Goal: Task Accomplishment & Management: Manage account settings

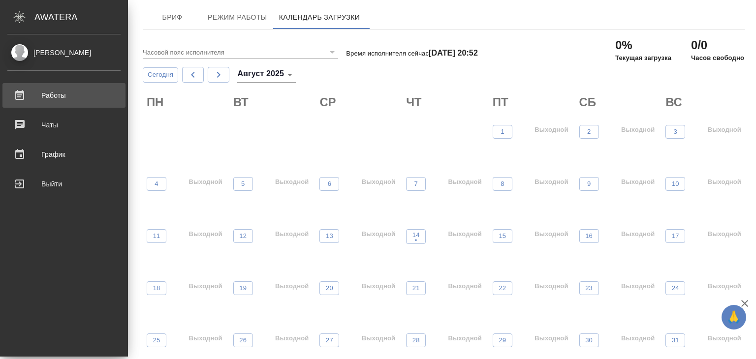
click at [32, 95] on div "Работы" at bounding box center [63, 95] width 113 height 15
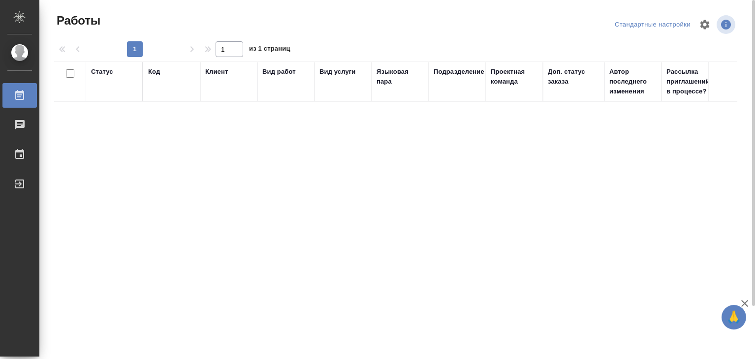
click at [116, 77] on div "Статус" at bounding box center [114, 82] width 46 height 30
click at [144, 73] on th "Код" at bounding box center [171, 82] width 57 height 40
click at [158, 72] on div "Код" at bounding box center [154, 72] width 12 height 10
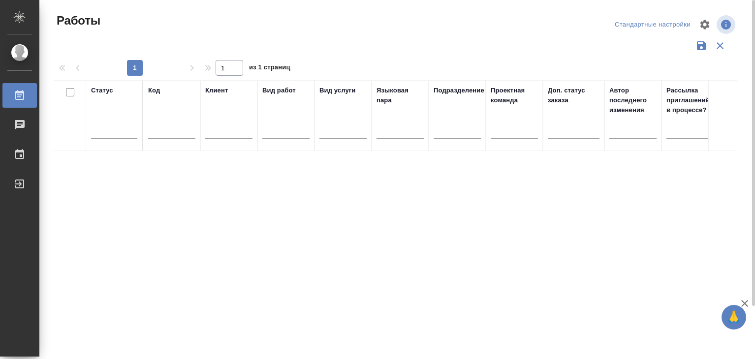
click at [159, 98] on div "Код" at bounding box center [171, 116] width 47 height 60
click at [717, 46] on icon "button" at bounding box center [720, 46] width 12 height 12
click at [20, 92] on div "Работы" at bounding box center [7, 95] width 25 height 15
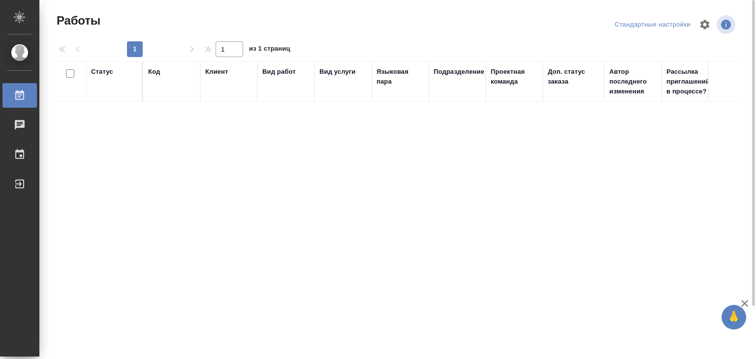
click at [175, 148] on div "Статус Код Клиент Вид работ Вид услуги Языковая пара Подразделение Проектная ко…" at bounding box center [395, 239] width 683 height 354
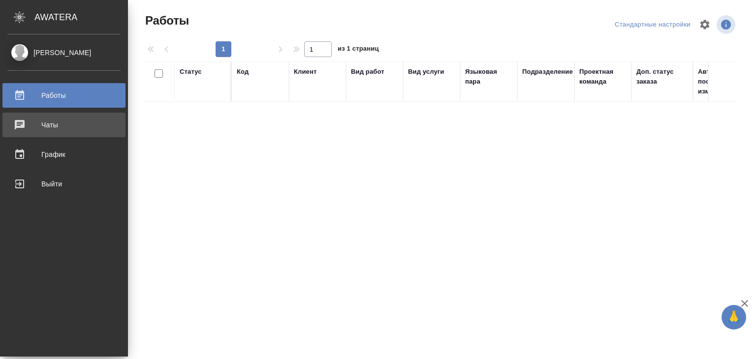
click at [31, 123] on div "Чаты" at bounding box center [63, 125] width 113 height 15
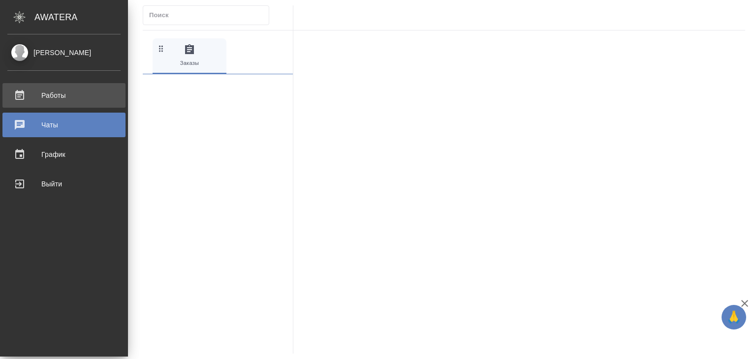
click at [21, 93] on div "Работы" at bounding box center [63, 95] width 113 height 15
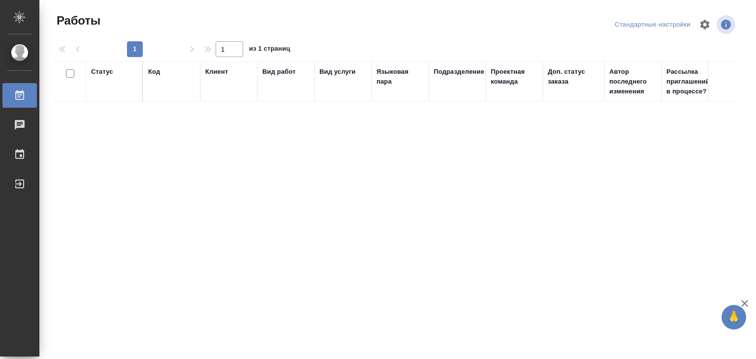
click at [381, 144] on div "Статус Код Клиент Вид работ Вид услуги Языковая пара Подразделение Проектная ко…" at bounding box center [395, 239] width 683 height 354
click at [741, 303] on icon "button" at bounding box center [745, 304] width 12 height 12
click at [20, 51] on div "[PERSON_NAME]" at bounding box center [7, 52] width 25 height 11
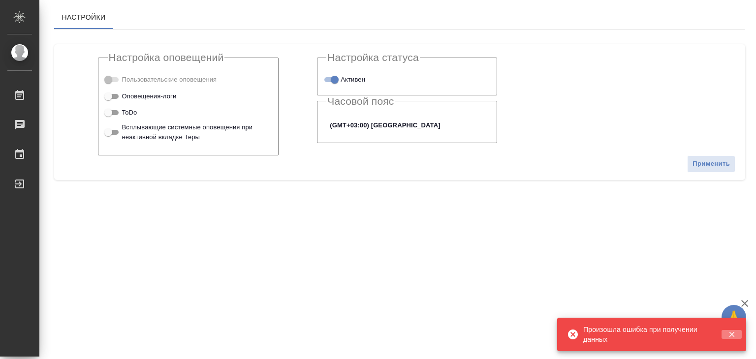
click at [731, 335] on icon "button" at bounding box center [731, 334] width 5 height 5
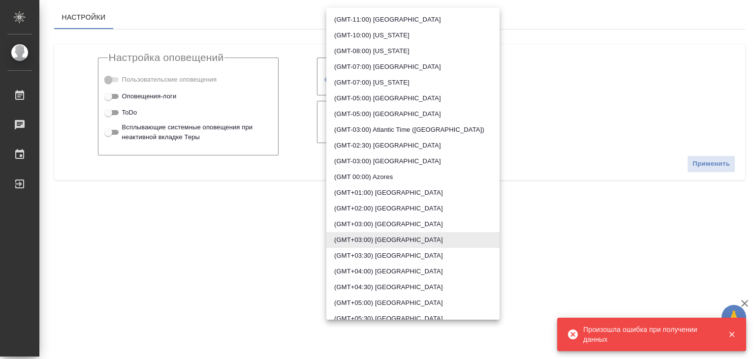
click at [388, 128] on body "🙏 .cls-1 fill:#fff; AWATERA Alilekova Valeriya Работы Чаты График Выйти Настрой…" at bounding box center [378, 179] width 756 height 359
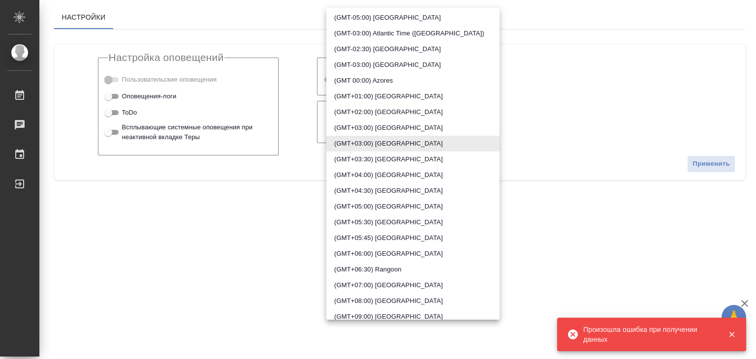
scroll to position [98, 0]
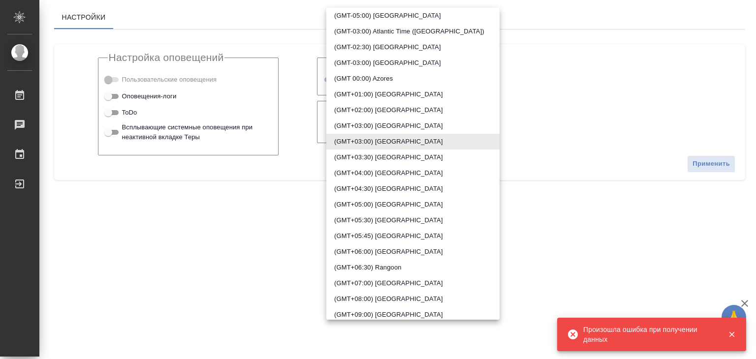
click at [26, 48] on div at bounding box center [378, 179] width 756 height 359
click at [24, 50] on div "(GMT-11:00) Midway Island (GMT-10:00) Hawaii (GMT-08:00) Alaska (GMT-07:00) Tij…" at bounding box center [378, 179] width 756 height 359
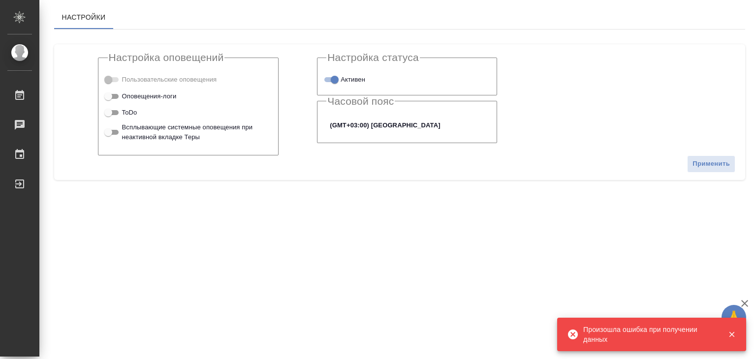
click at [19, 57] on div "[PERSON_NAME]" at bounding box center [7, 52] width 25 height 11
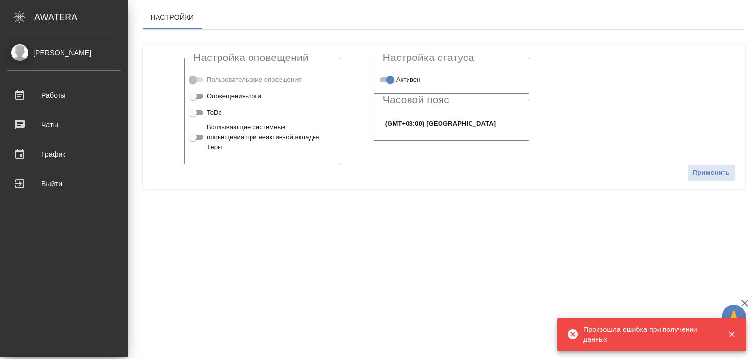
click at [49, 53] on div "[PERSON_NAME]" at bounding box center [63, 52] width 113 height 11
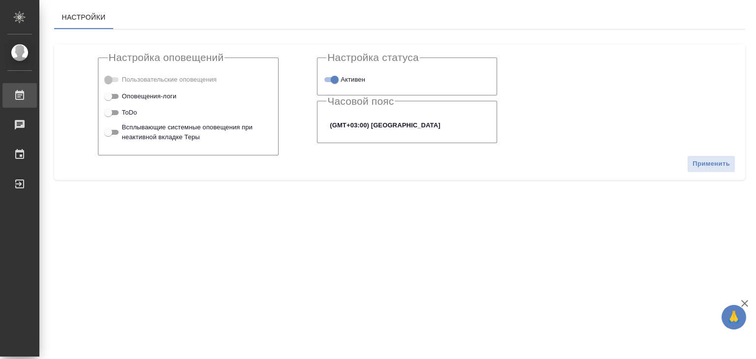
click at [20, 94] on div "Работы" at bounding box center [7, 95] width 25 height 15
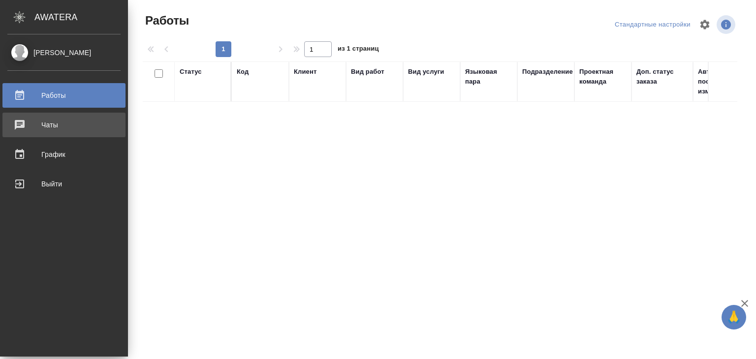
click at [53, 126] on div "Чаты" at bounding box center [63, 125] width 113 height 15
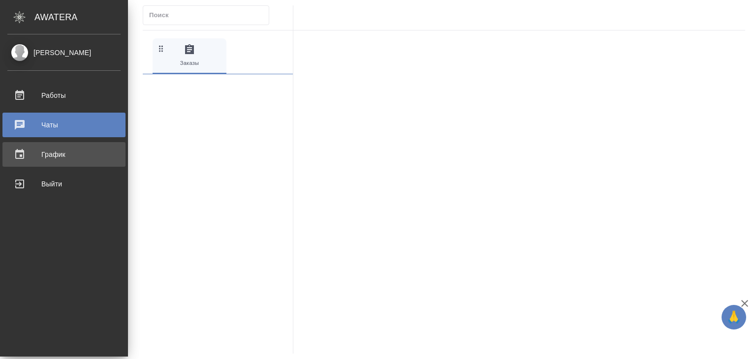
click at [25, 156] on div "График" at bounding box center [63, 154] width 113 height 15
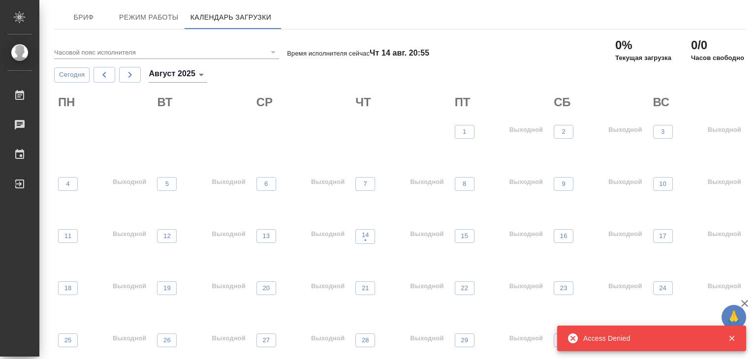
click at [732, 341] on icon "button" at bounding box center [732, 338] width 9 height 9
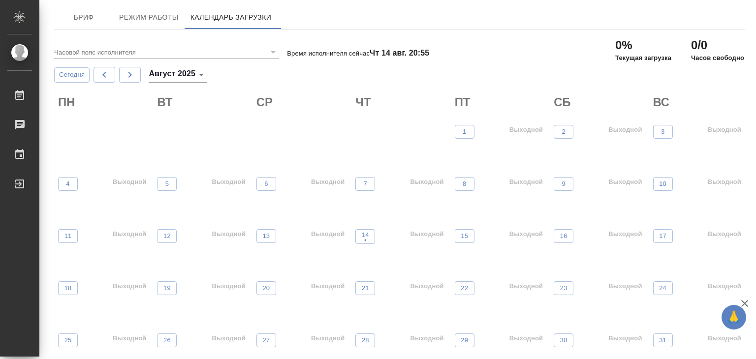
click at [745, 303] on icon "button" at bounding box center [744, 303] width 7 height 7
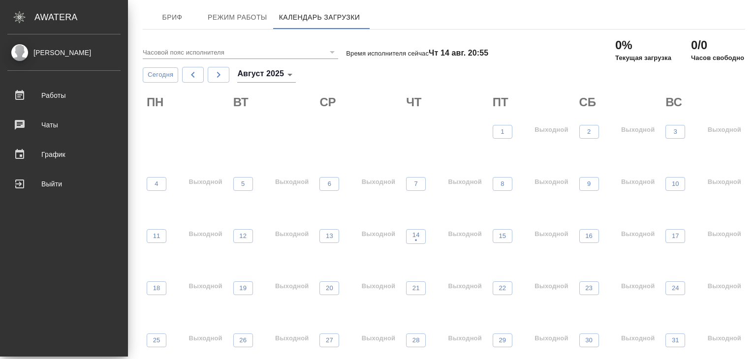
click at [55, 50] on div "[PERSON_NAME]" at bounding box center [63, 52] width 113 height 11
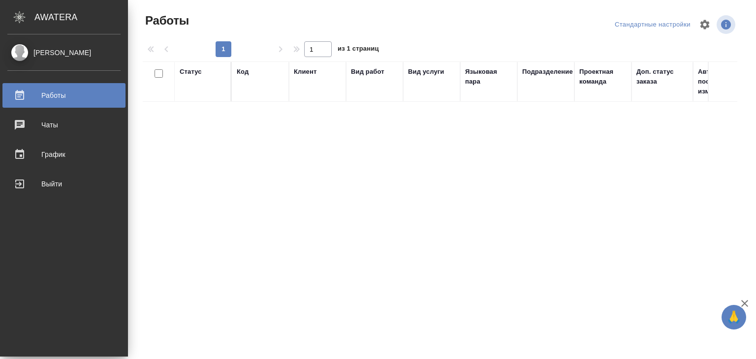
click at [44, 55] on div "Alilekova Valeriya" at bounding box center [63, 52] width 113 height 11
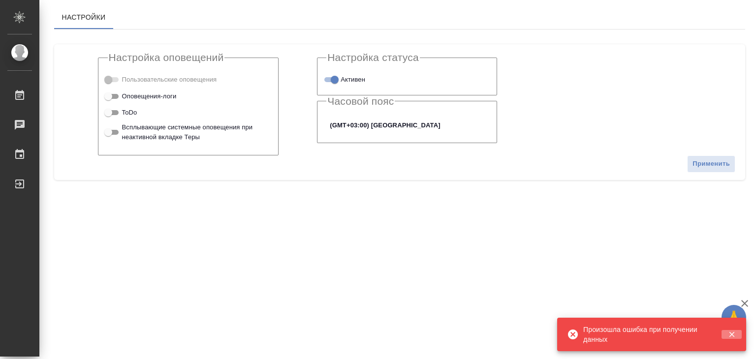
click at [733, 337] on icon "button" at bounding box center [732, 334] width 9 height 9
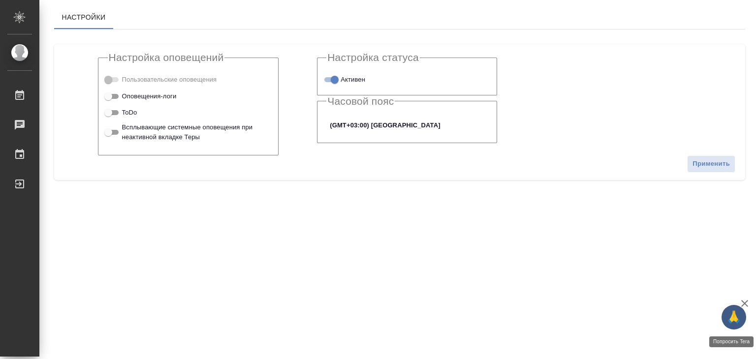
click at [736, 318] on span "🙏" at bounding box center [734, 317] width 17 height 21
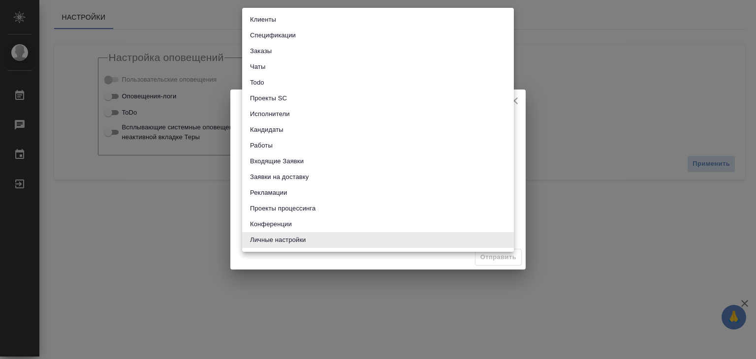
click at [306, 149] on body "🙏 .cls-1 fill:#fff; AWATERA Alilekova Valeriya Работы 0 Чаты График Выйти Настр…" at bounding box center [378, 179] width 756 height 359
click at [571, 91] on div at bounding box center [378, 179] width 756 height 359
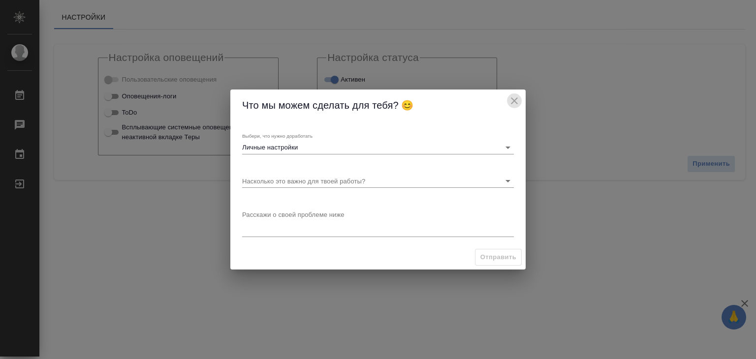
drag, startPoint x: 516, startPoint y: 100, endPoint x: 347, endPoint y: 101, distance: 169.3
click at [515, 100] on icon "close" at bounding box center [515, 101] width 12 height 12
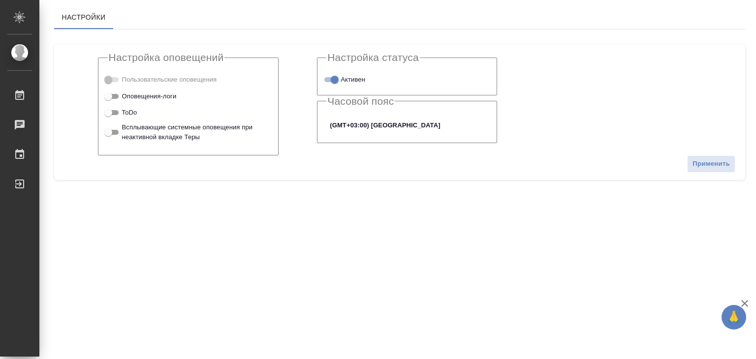
click at [135, 115] on span "ToDo" at bounding box center [129, 113] width 15 height 10
click at [126, 115] on input "ToDo" at bounding box center [108, 113] width 35 height 12
click at [121, 112] on input "ToDo" at bounding box center [115, 113] width 35 height 12
checkbox input "false"
click at [369, 128] on body "🙏 .cls-1 fill:#fff; AWATERA Alilekova Valeriya Работы 0 Чаты График Выйти Настр…" at bounding box center [378, 179] width 756 height 359
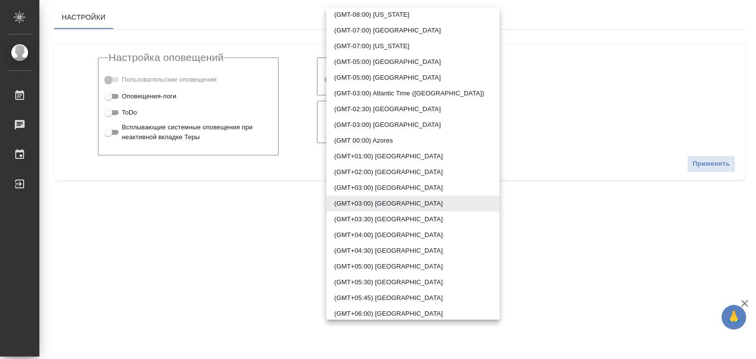
scroll to position [148, 0]
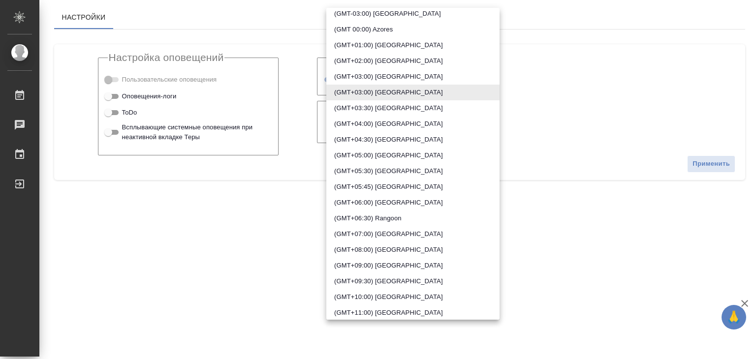
click at [402, 238] on li "(GMT+07:00) Jakarta" at bounding box center [412, 234] width 173 height 16
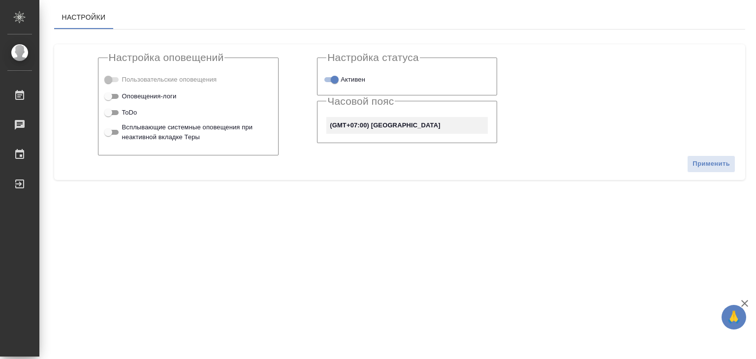
type input "Jakarta"
click at [714, 164] on span "Применить" at bounding box center [711, 164] width 37 height 11
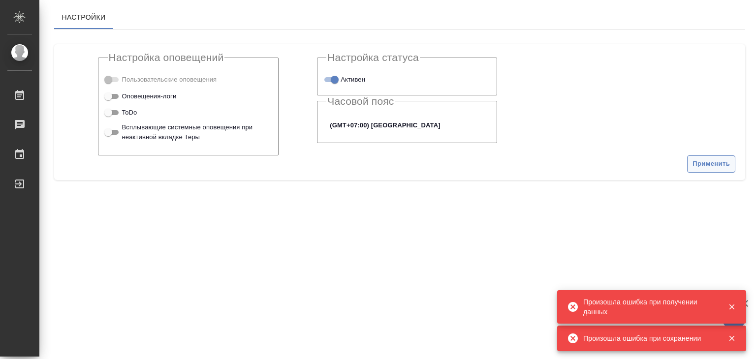
click at [714, 164] on span "Применить" at bounding box center [711, 164] width 37 height 11
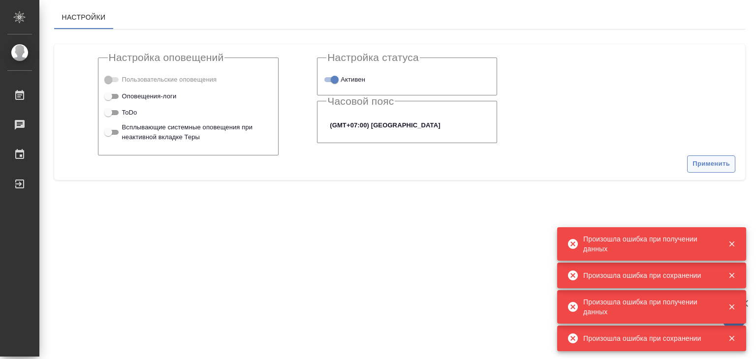
click at [714, 164] on span "Применить" at bounding box center [711, 164] width 37 height 11
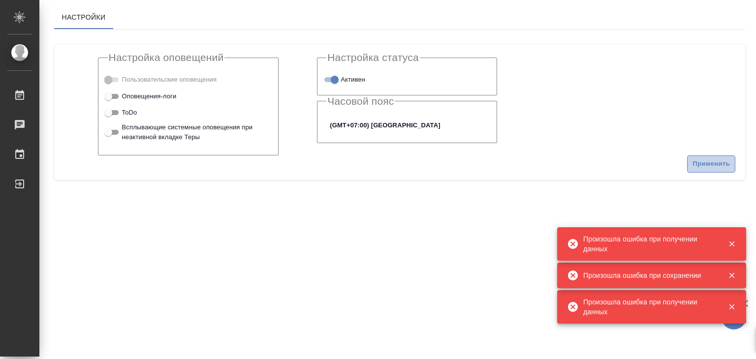
click at [714, 164] on span "Применить" at bounding box center [711, 164] width 37 height 11
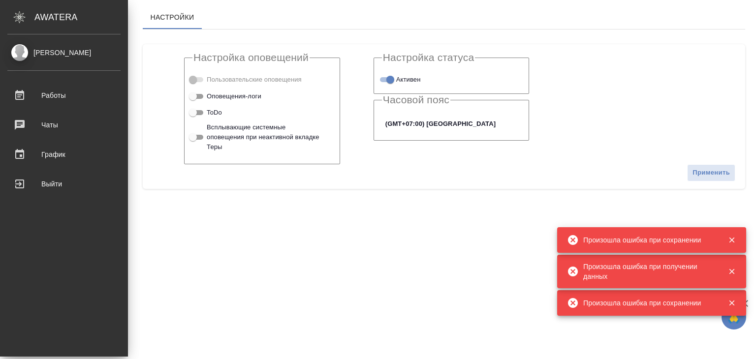
click at [21, 43] on div "Alilekova Valeriya Работы 0 Чаты График Выйти" at bounding box center [64, 195] width 128 height 322
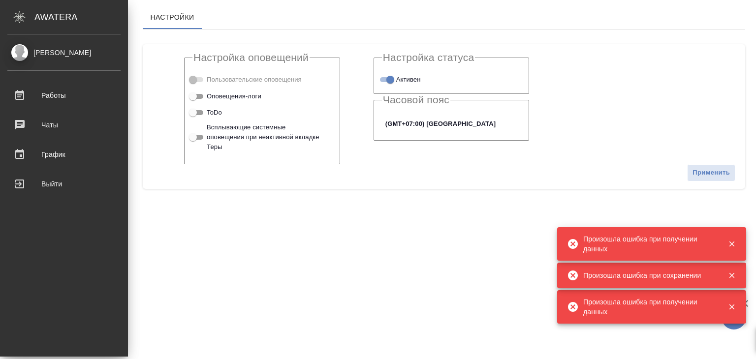
click at [45, 58] on div "[PERSON_NAME]" at bounding box center [63, 52] width 113 height 11
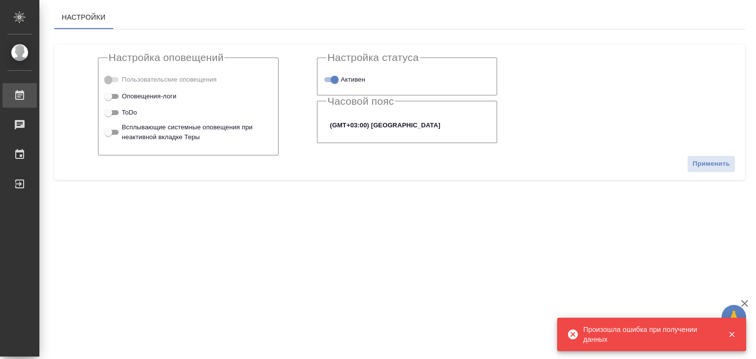
click at [20, 90] on div "Работы" at bounding box center [7, 95] width 25 height 15
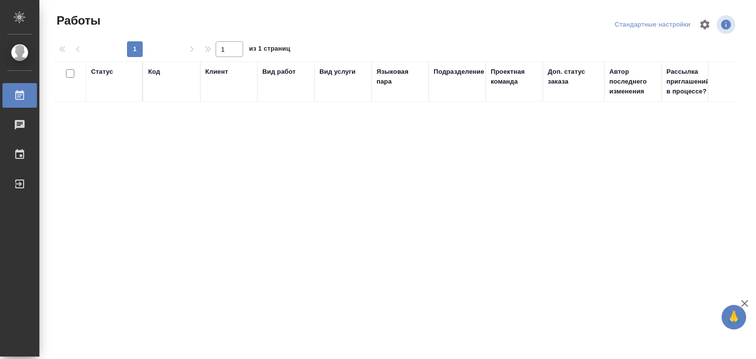
click at [20, 99] on div "Работы" at bounding box center [7, 95] width 25 height 15
click at [315, 168] on div "Статус Код Клиент Вид работ Вид услуги Языковая пара Подразделение Проектная ко…" at bounding box center [395, 239] width 683 height 354
click at [447, 91] on div "Подразделение" at bounding box center [457, 82] width 47 height 30
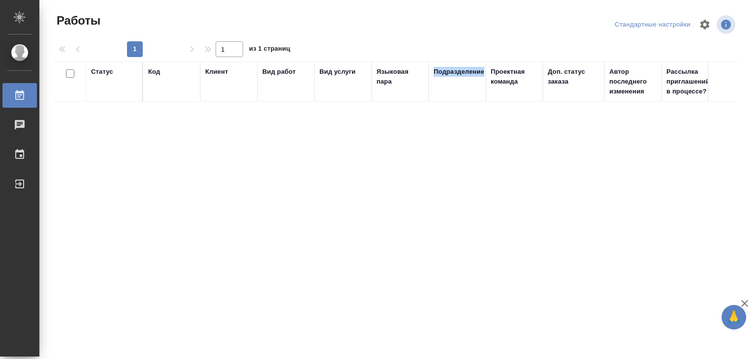
click at [700, 28] on icon "button" at bounding box center [705, 25] width 12 height 12
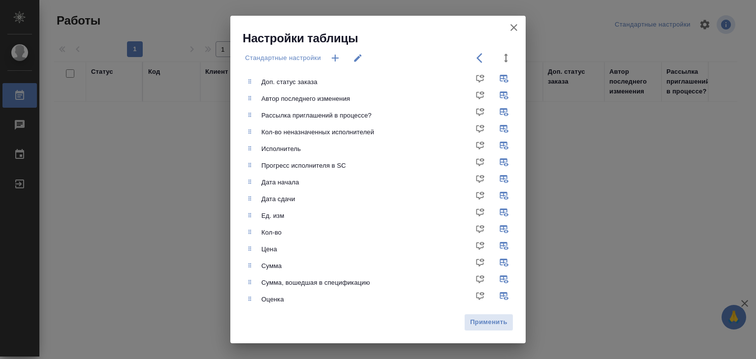
scroll to position [148, 0]
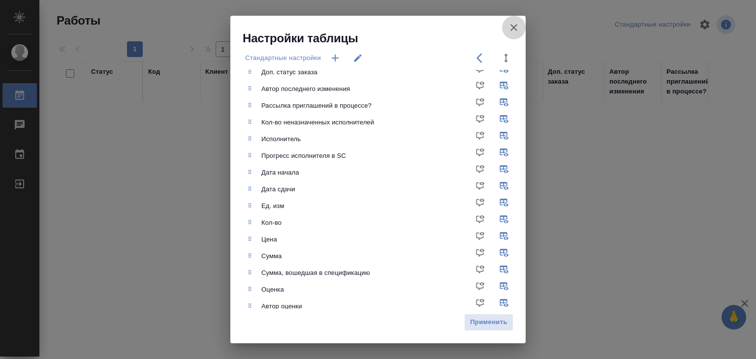
click at [516, 26] on icon "button" at bounding box center [514, 28] width 12 height 12
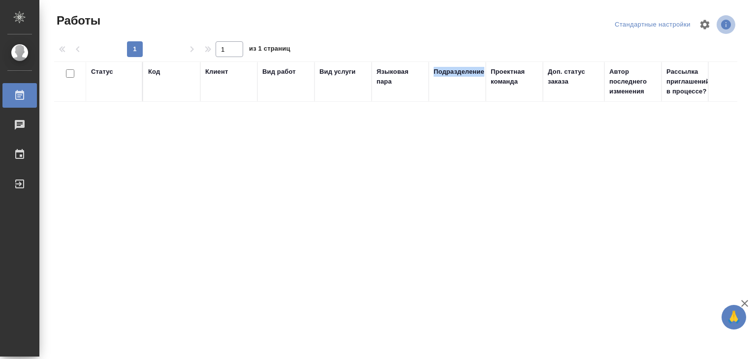
click at [721, 21] on icon "button" at bounding box center [726, 25] width 10 height 10
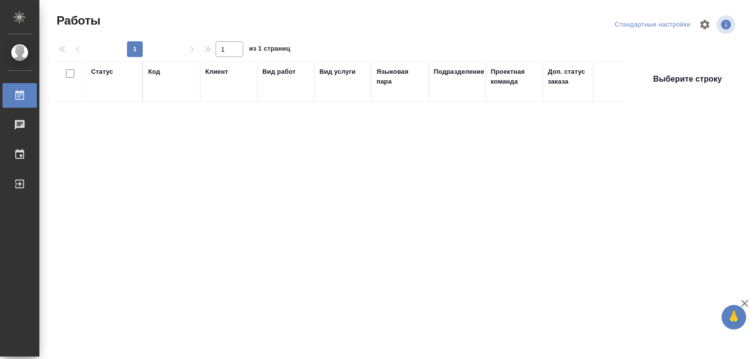
click at [643, 22] on div "Стандартные настройки" at bounding box center [652, 24] width 81 height 15
click at [636, 26] on div "Стандартные настройки" at bounding box center [652, 24] width 81 height 15
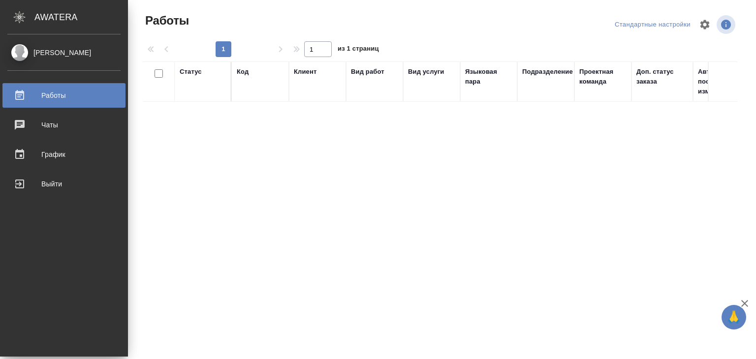
click at [51, 54] on div "[PERSON_NAME]" at bounding box center [63, 52] width 113 height 11
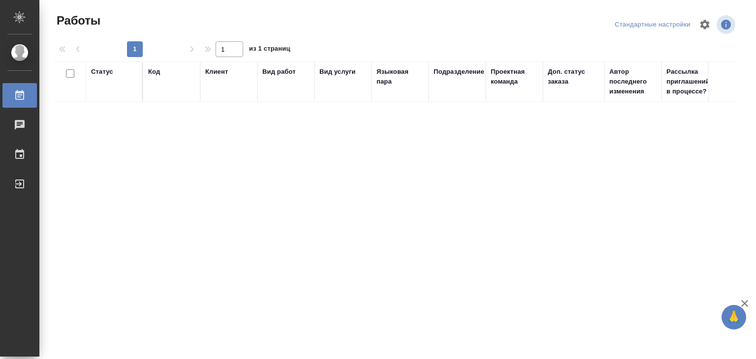
click at [20, 95] on div "Работы" at bounding box center [7, 95] width 25 height 15
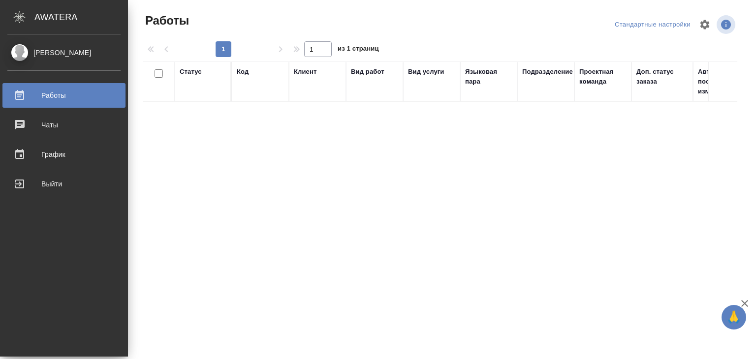
click at [21, 49] on div "[PERSON_NAME]" at bounding box center [63, 52] width 113 height 11
